Goal: Find specific page/section: Find specific page/section

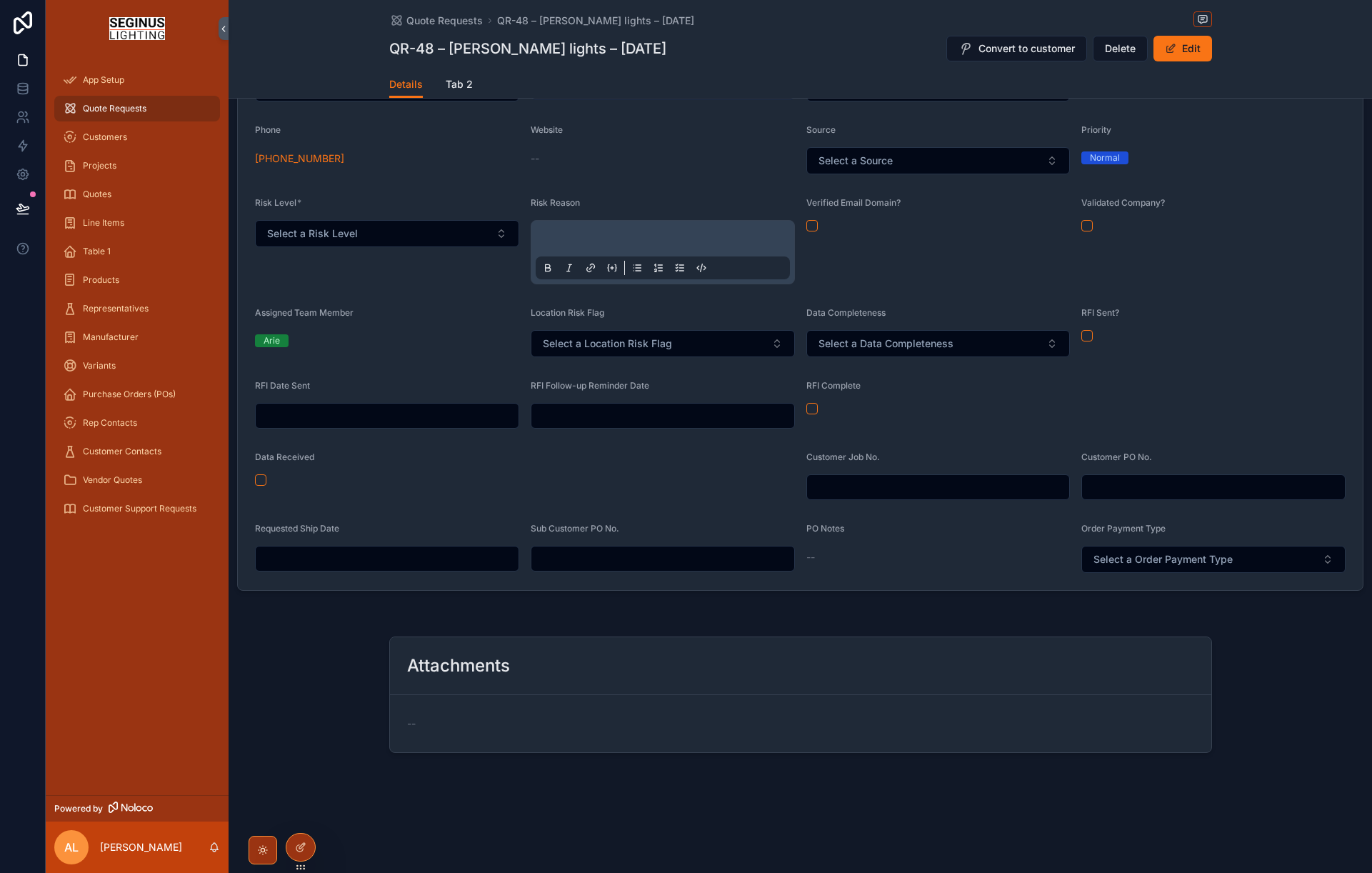
scroll to position [415, 0]
click at [109, 196] on span "Quotes" at bounding box center [97, 195] width 28 height 12
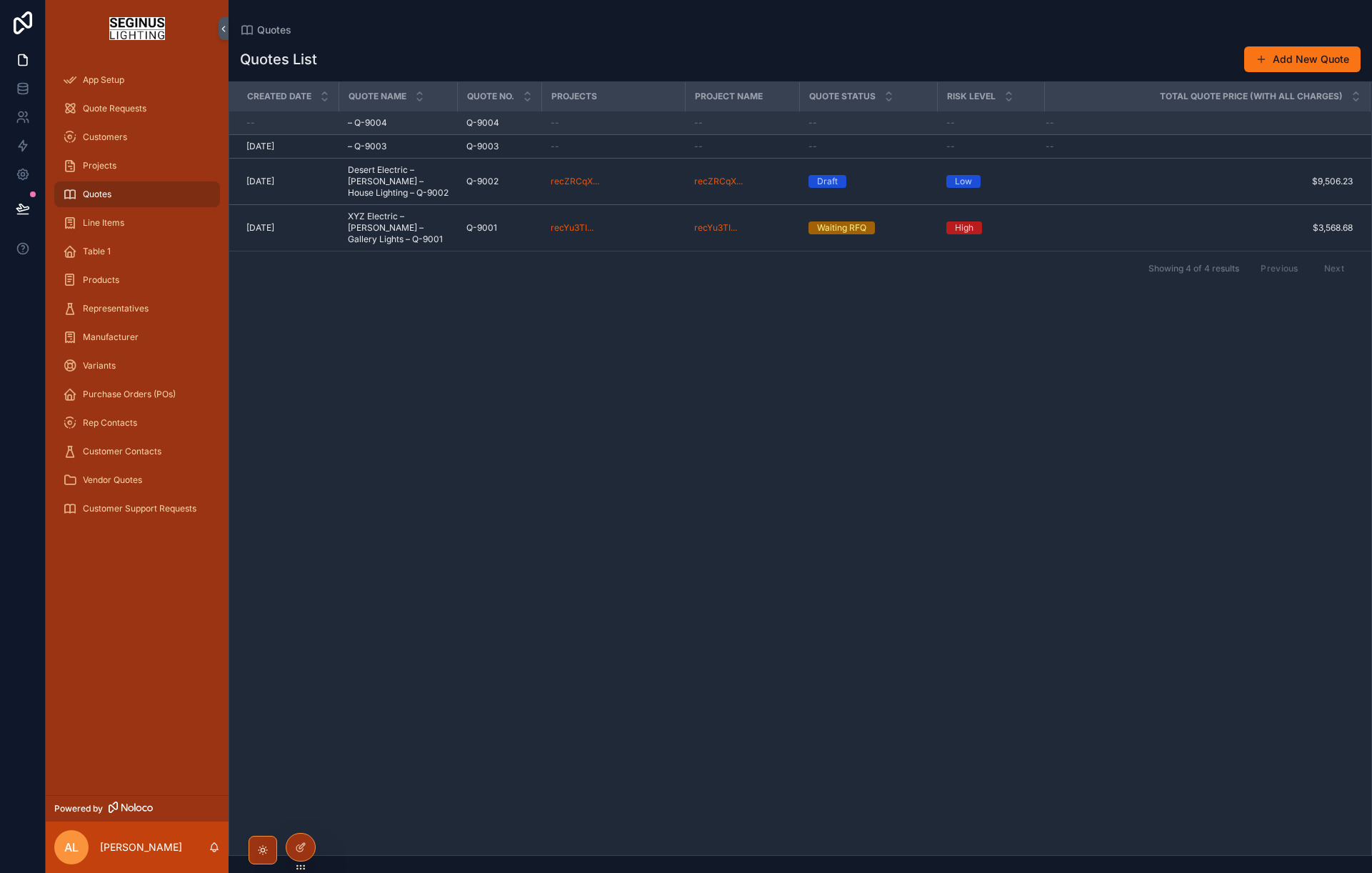
click at [391, 122] on div "– Q-9004 – Q-9004" at bounding box center [399, 123] width 102 height 12
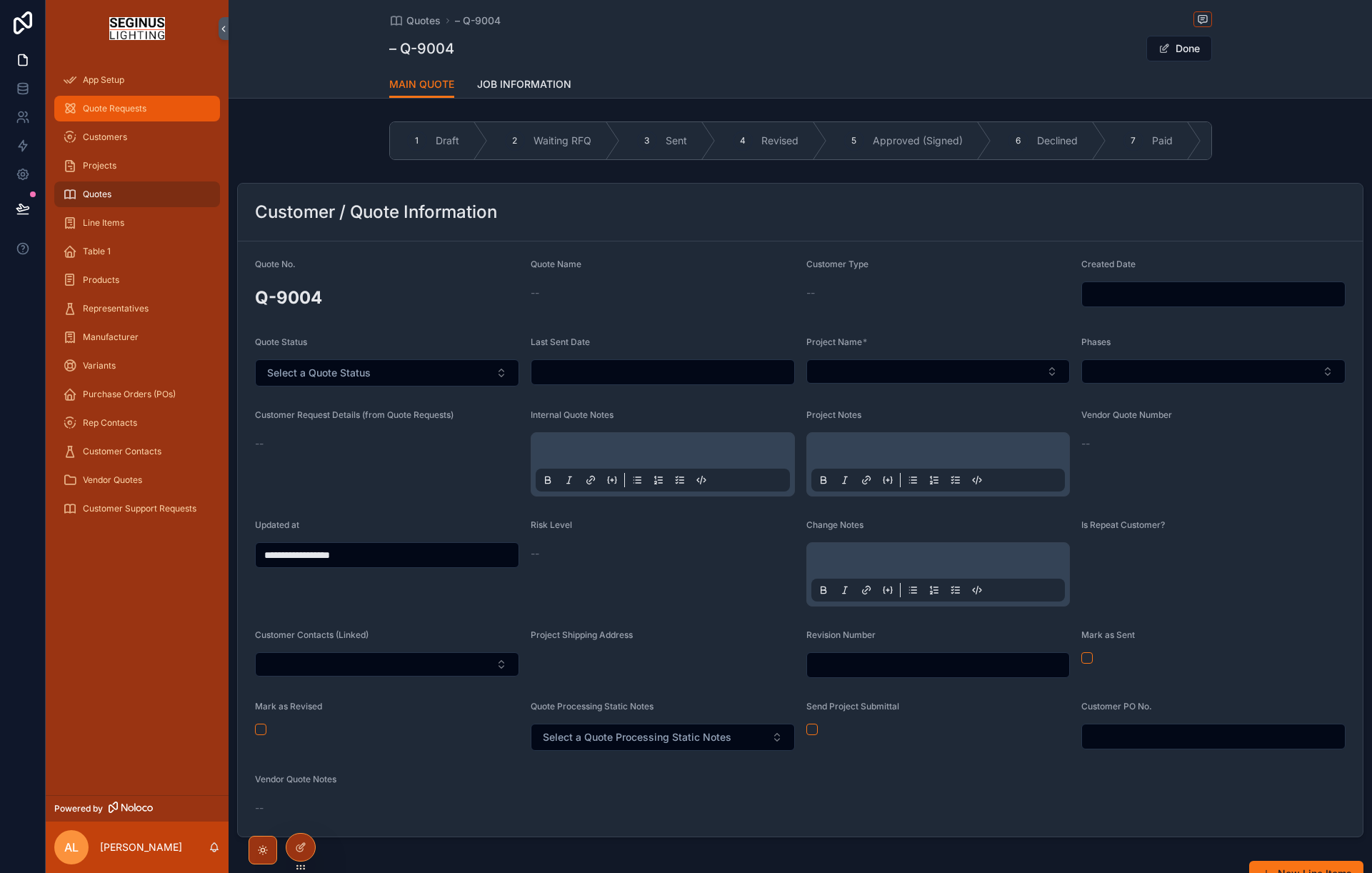
click at [110, 113] on span "Quote Requests" at bounding box center [115, 109] width 64 height 12
